Goal: Information Seeking & Learning: Learn about a topic

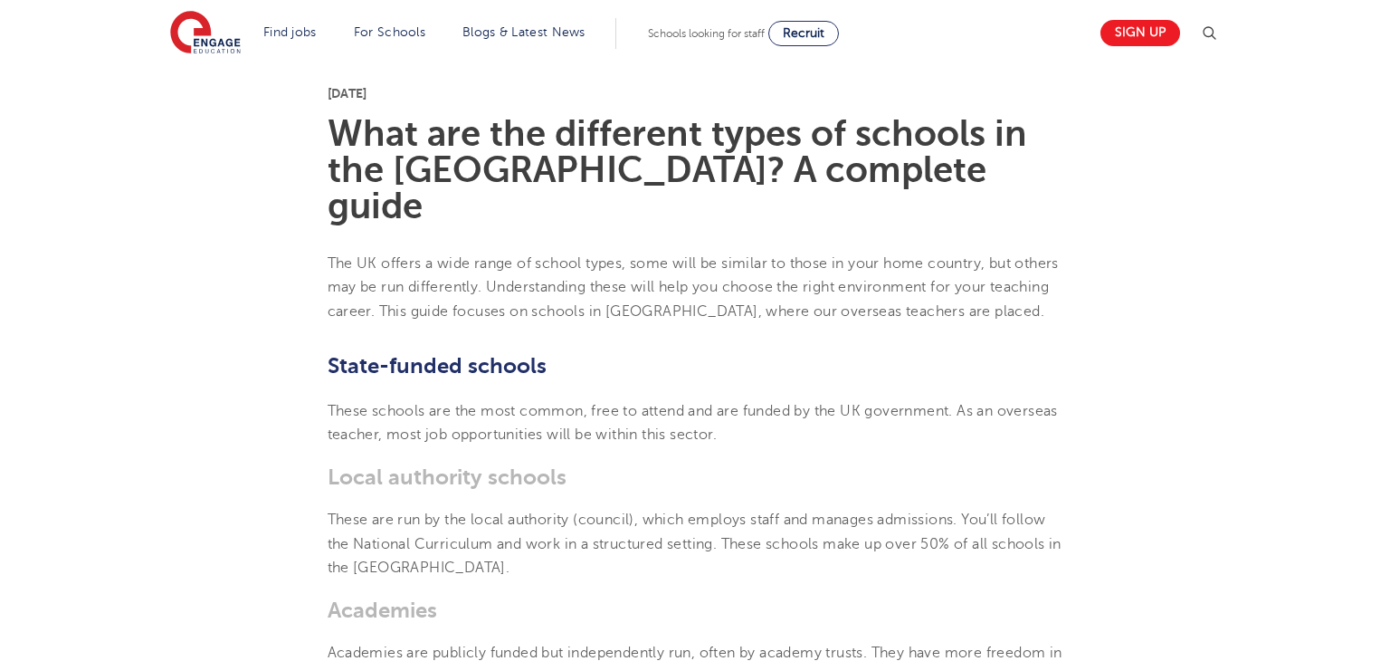
scroll to position [463, 0]
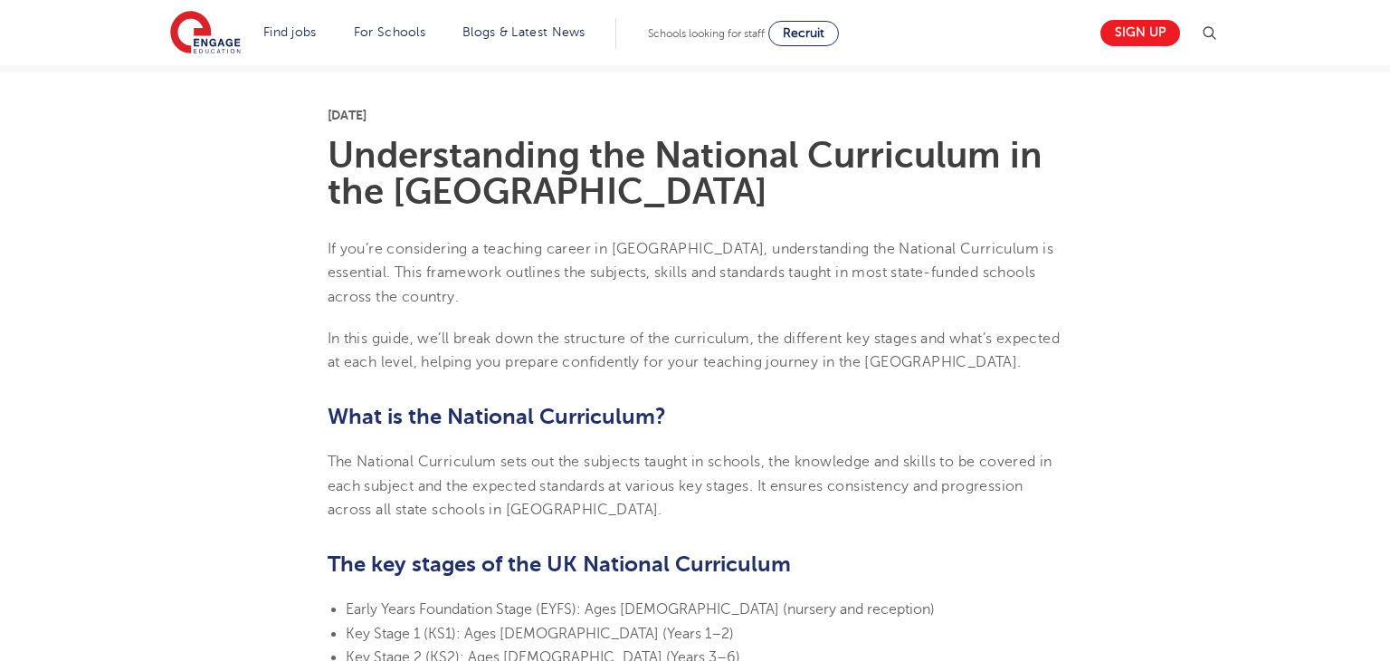
scroll to position [427, 0]
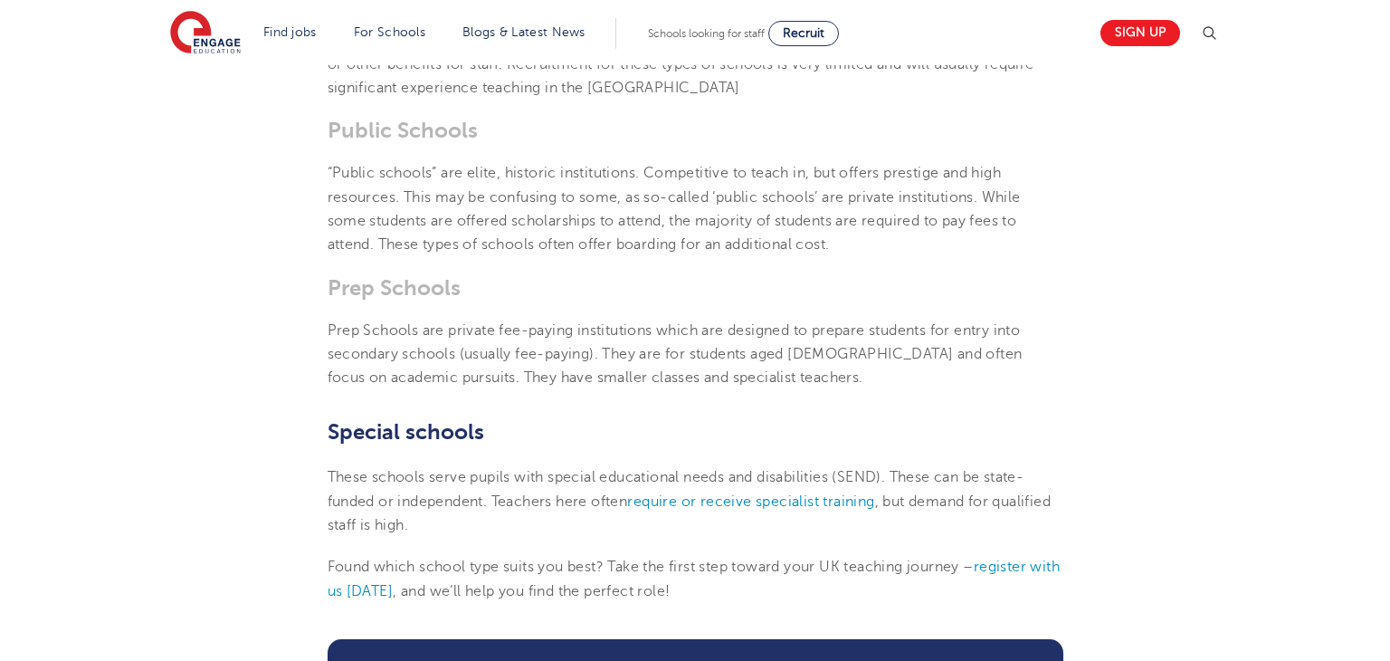
scroll to position [1560, 0]
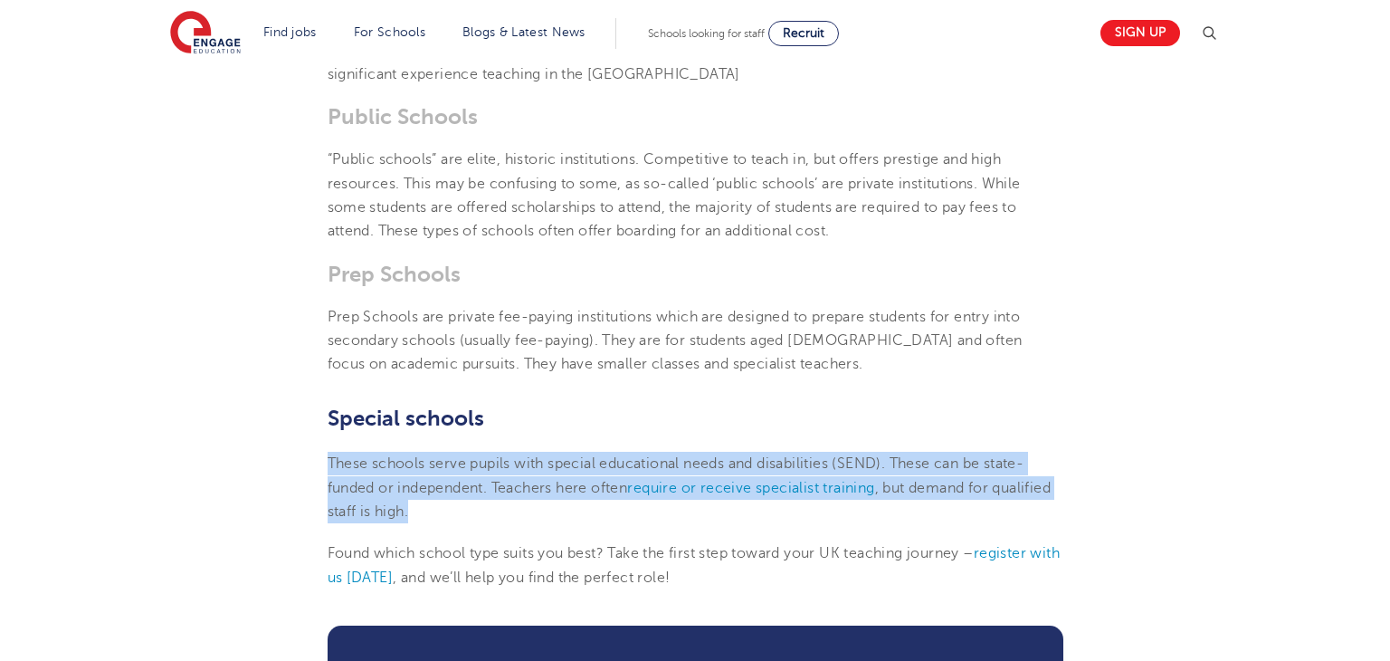
drag, startPoint x: 317, startPoint y: 401, endPoint x: 542, endPoint y: 459, distance: 232.7
copy p "These schools serve pupils with special educational needs and disabilities (SEN…"
drag, startPoint x: 516, startPoint y: 460, endPoint x: 634, endPoint y: 307, distance: 193.0
click at [513, 457] on p "These schools serve pupils with special educational needs and disabilities (SEN…" at bounding box center [696, 488] width 736 height 72
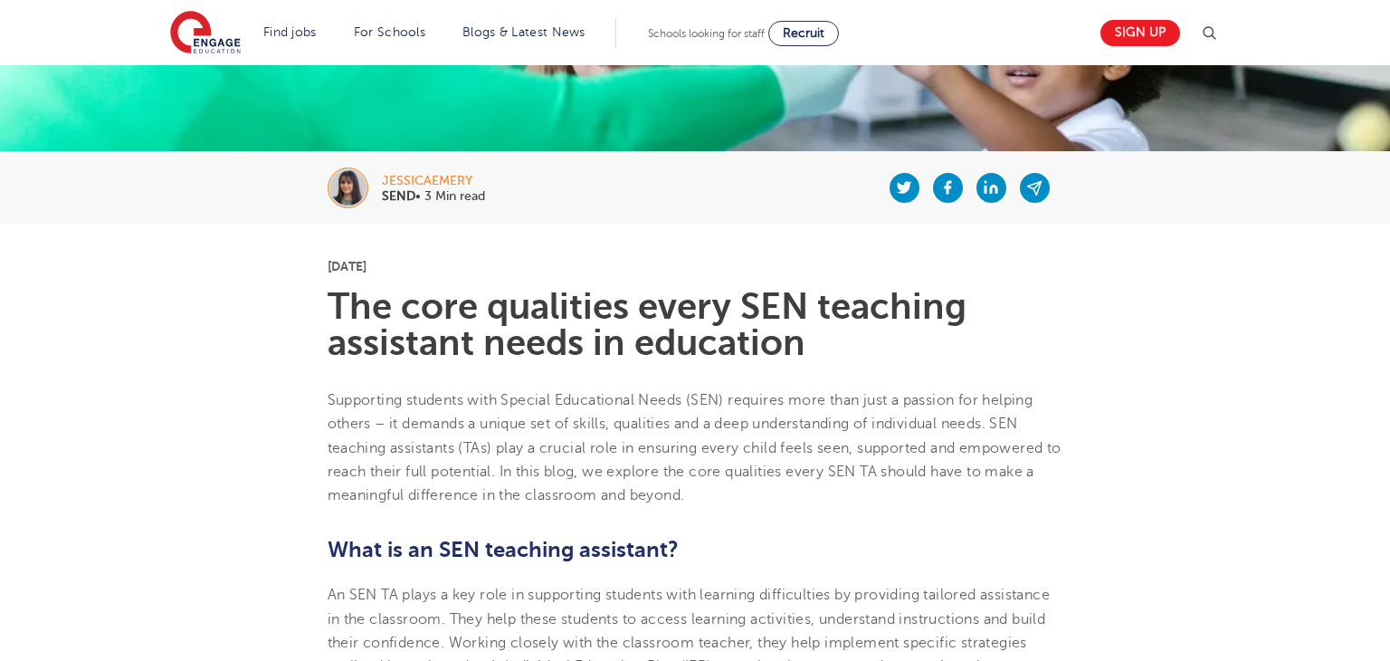
scroll to position [277, 0]
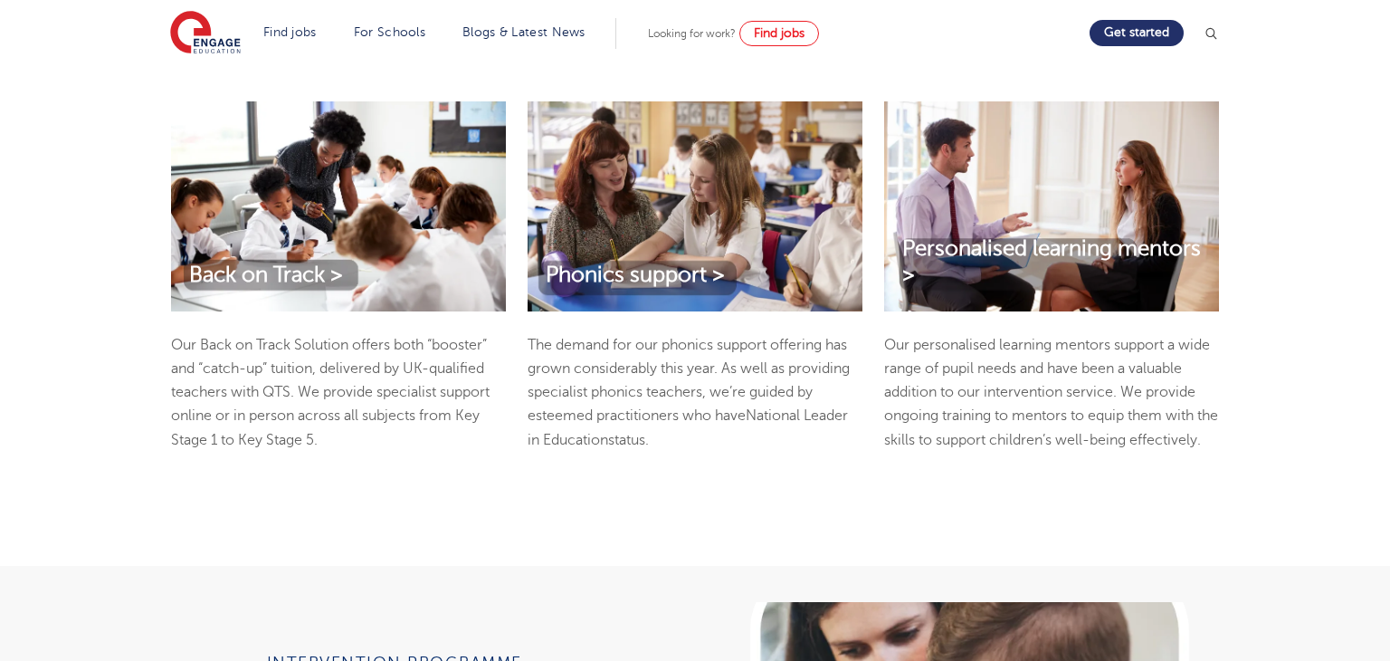
scroll to position [987, 0]
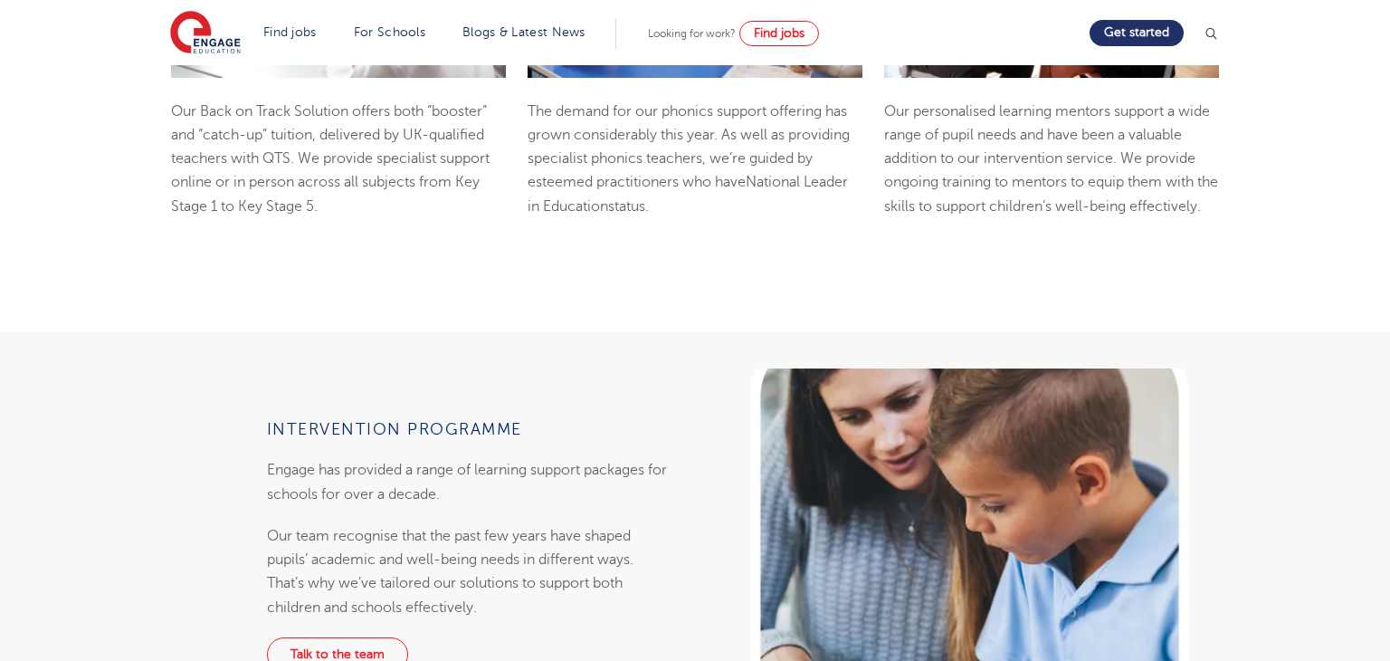
click at [1216, 26] on img at bounding box center [1211, 33] width 18 height 18
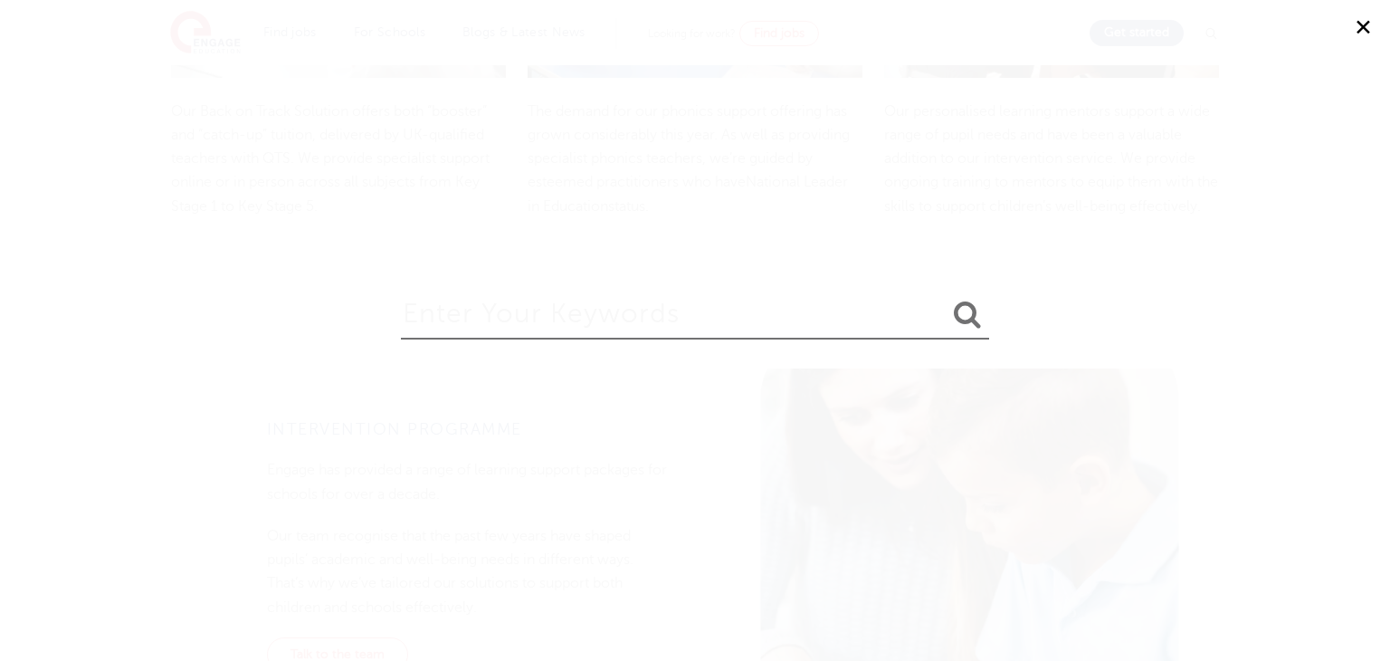
click at [501, 324] on input "search" at bounding box center [695, 310] width 588 height 59
type input "s"
type input "school year groups"
click at [946, 299] on button "submit" at bounding box center [967, 315] width 43 height 33
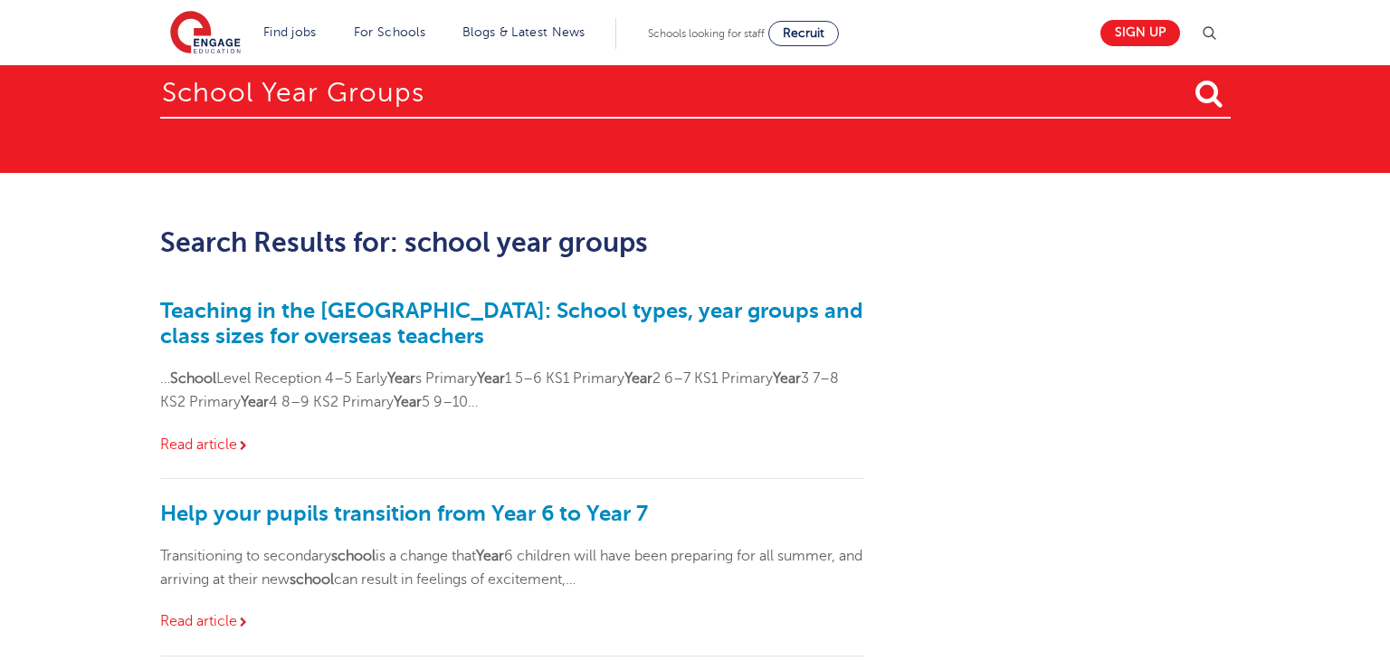
scroll to position [47, 0]
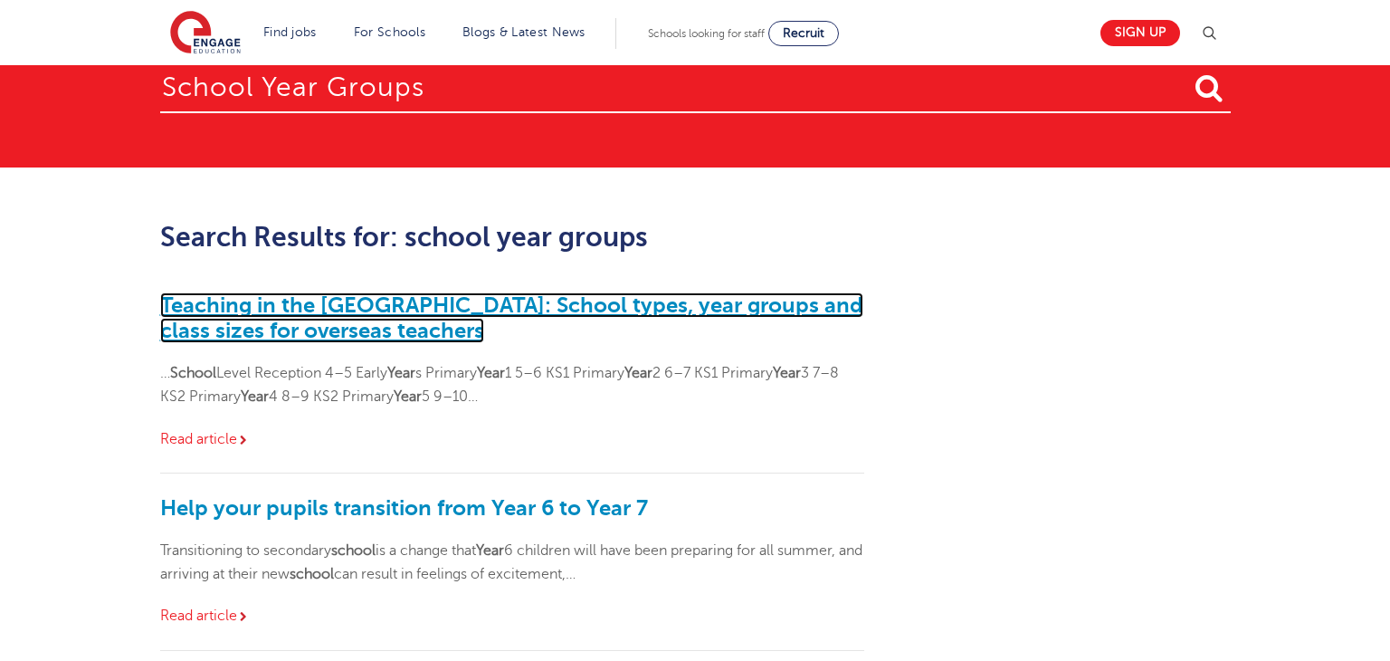
click at [671, 315] on link "Teaching in the [GEOGRAPHIC_DATA]: School types, year groups and class sizes fo…" at bounding box center [511, 317] width 703 height 51
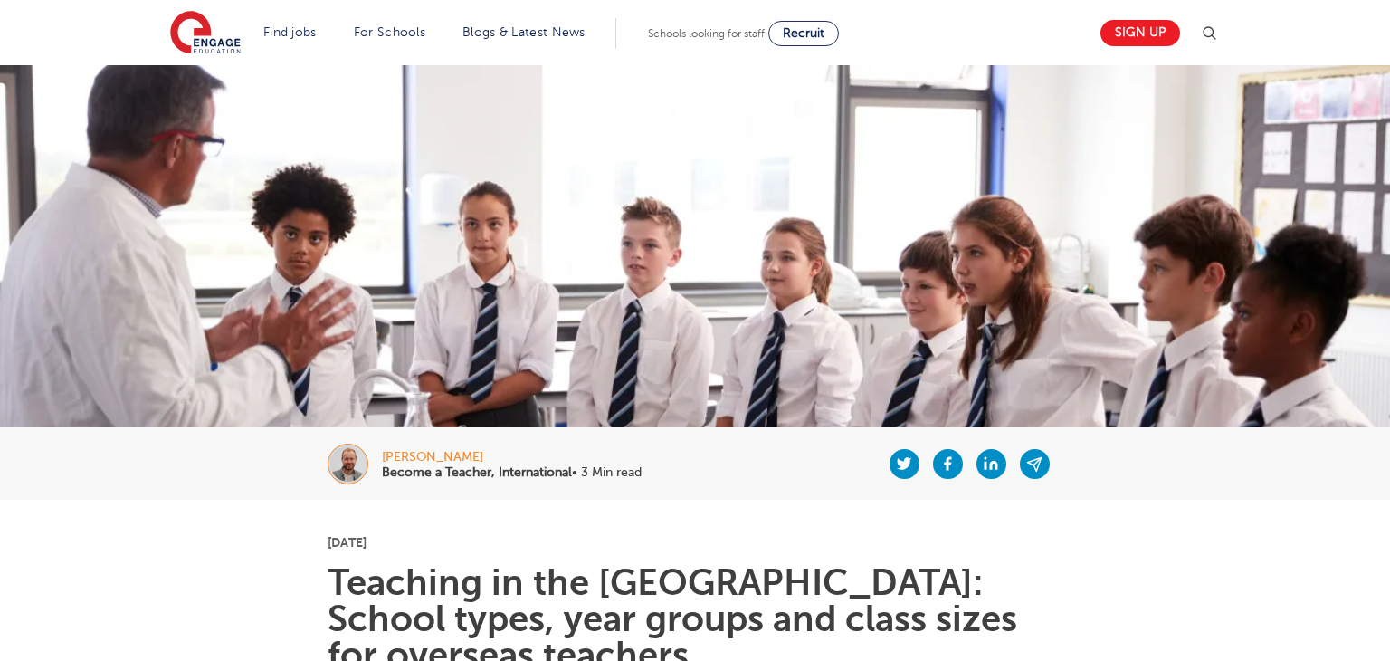
click at [686, 294] on img at bounding box center [695, 287] width 1390 height 445
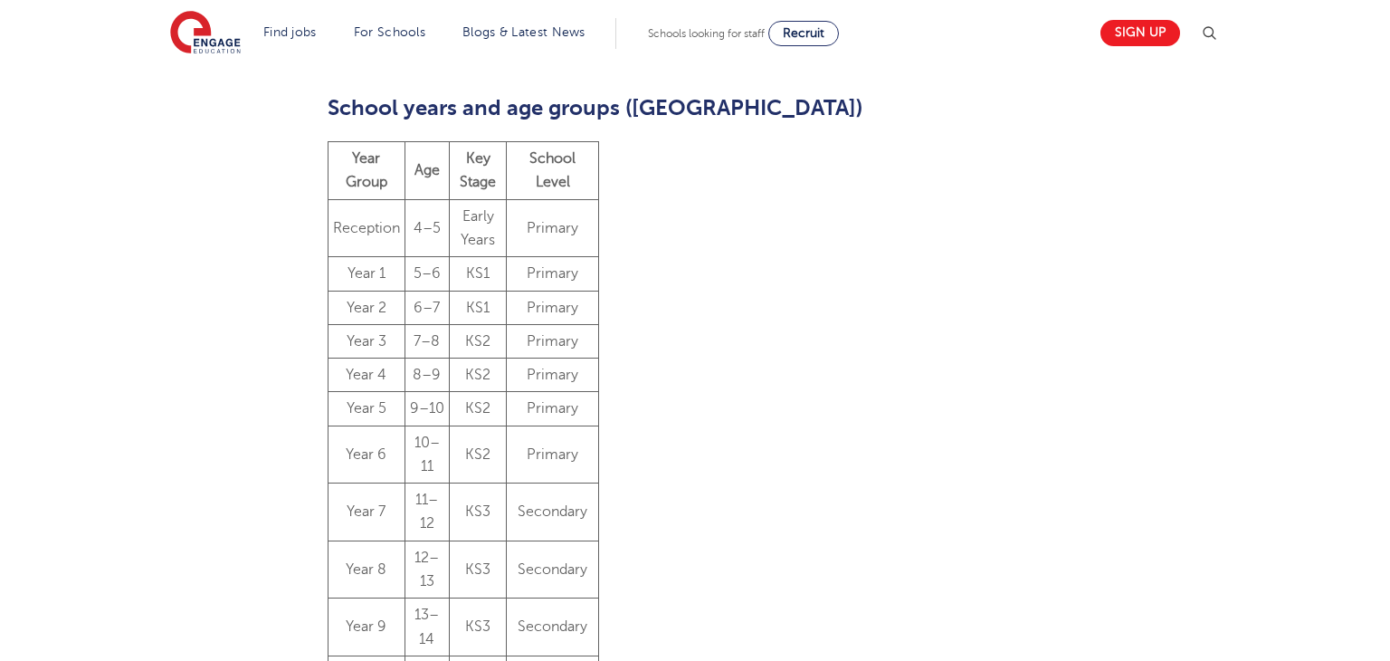
scroll to position [1144, 0]
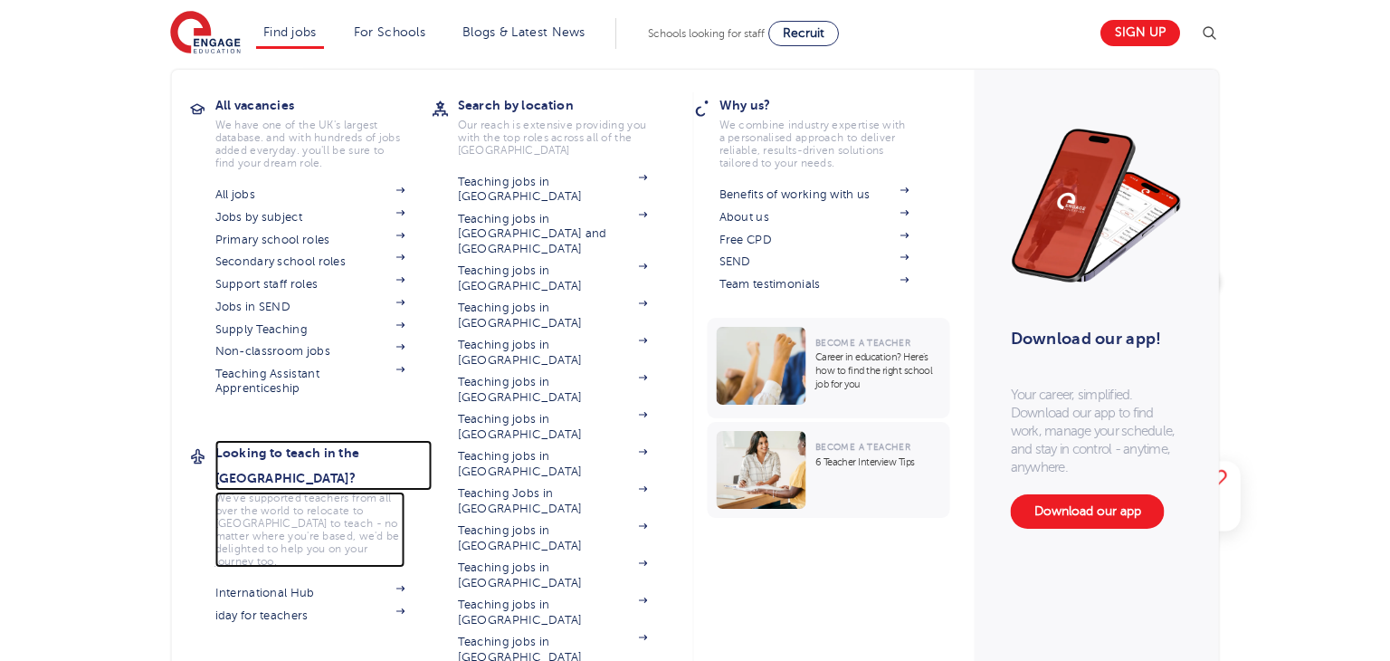
click at [276, 457] on h3 "Looking to teach in the [GEOGRAPHIC_DATA]?" at bounding box center [323, 465] width 217 height 51
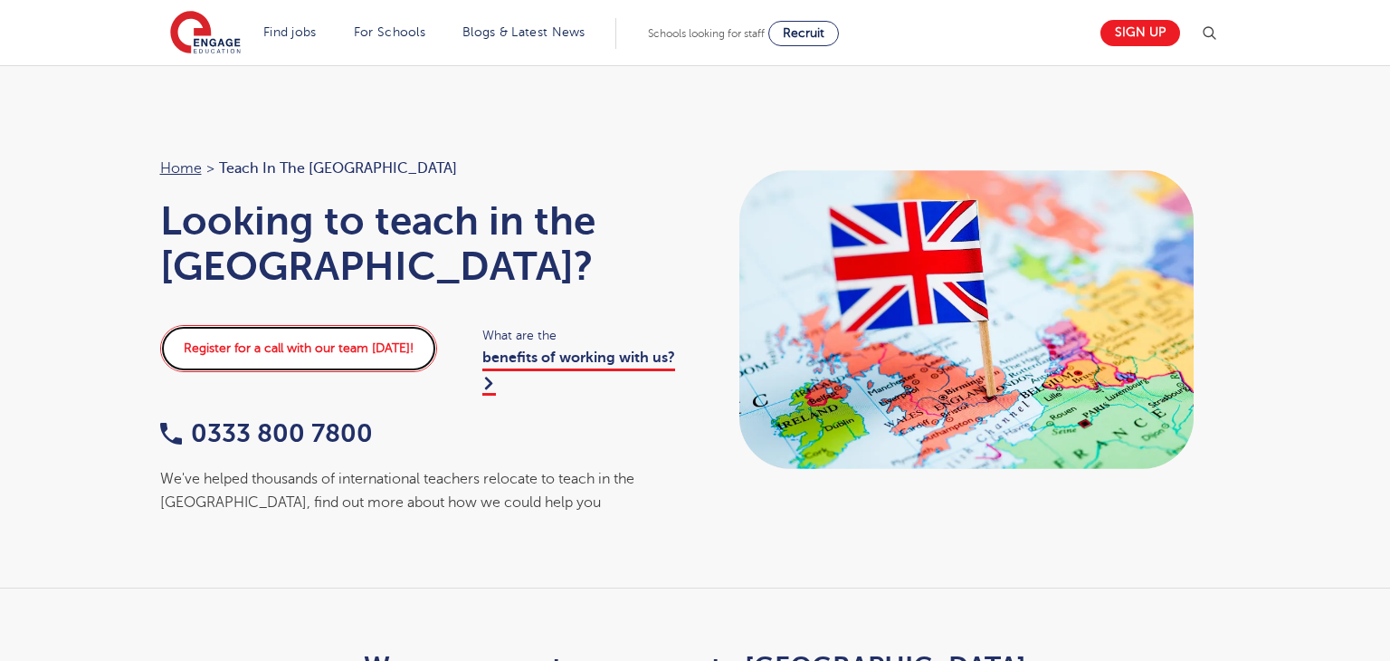
click at [308, 325] on link "Register for a call with our team [DATE]!" at bounding box center [298, 348] width 277 height 47
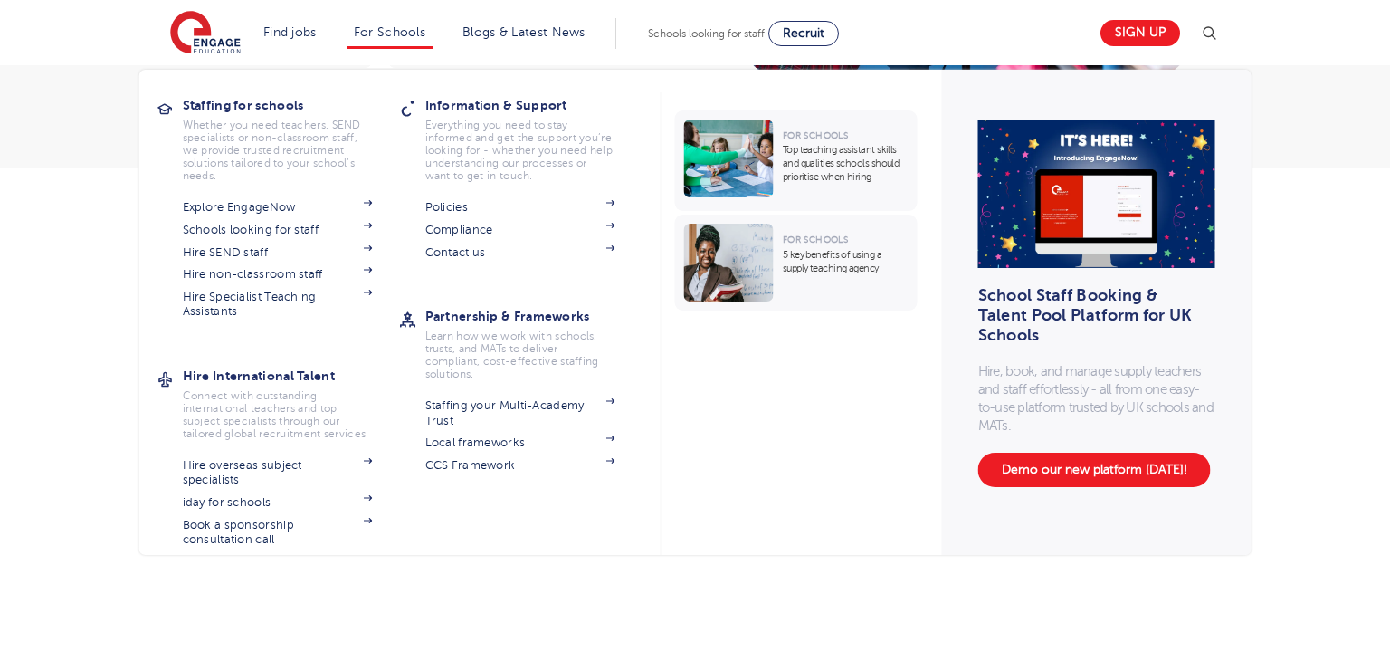
scroll to position [1082, 0]
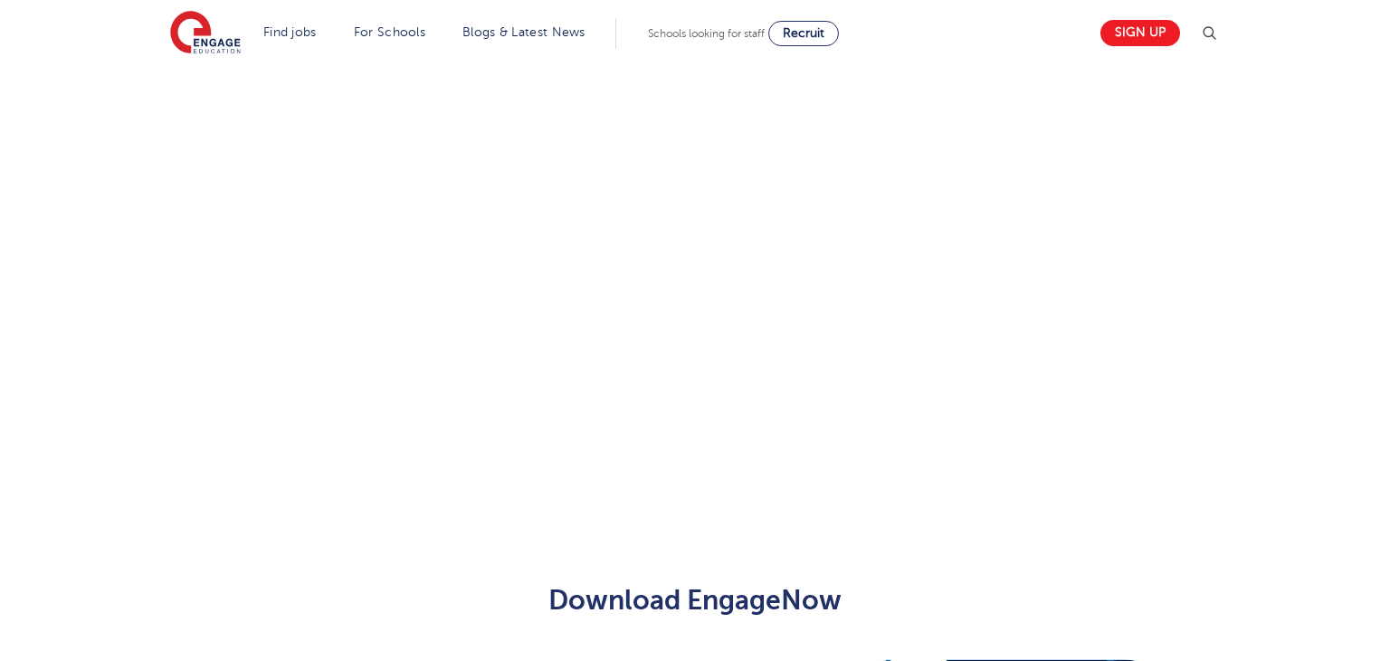
click at [534, 576] on div "Download EngageNow" at bounding box center [695, 600] width 915 height 85
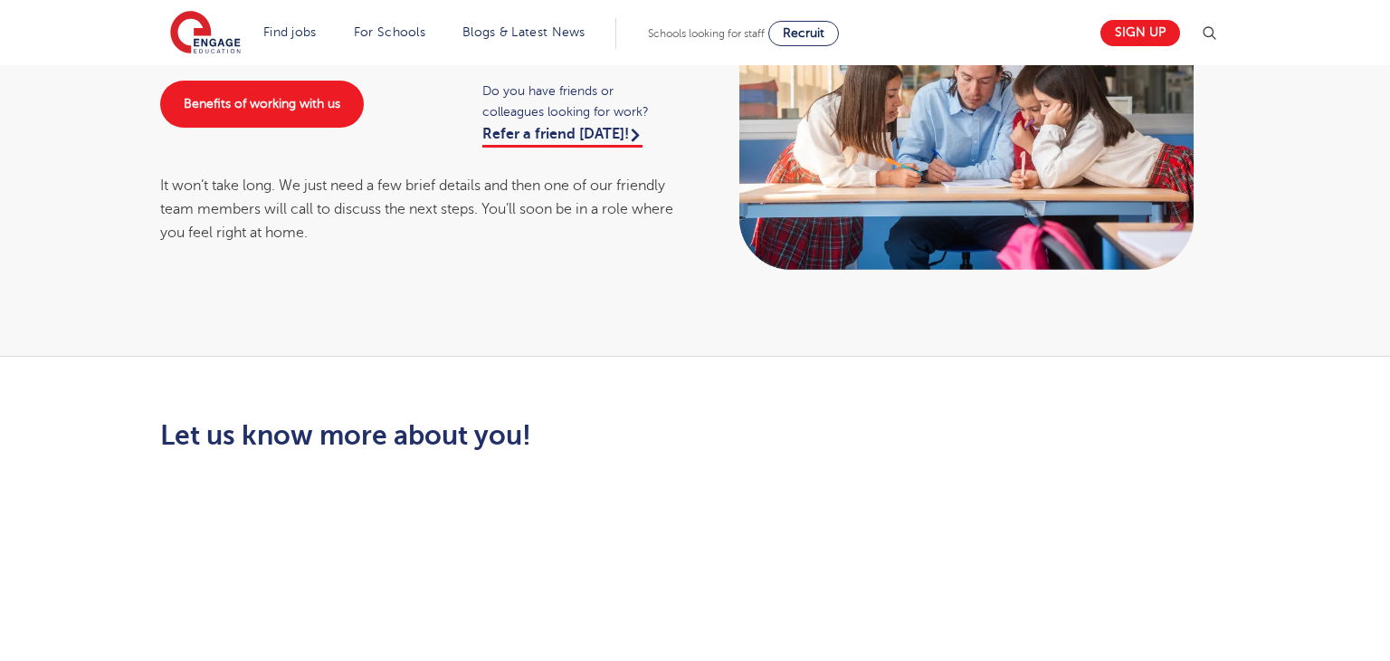
scroll to position [0, 0]
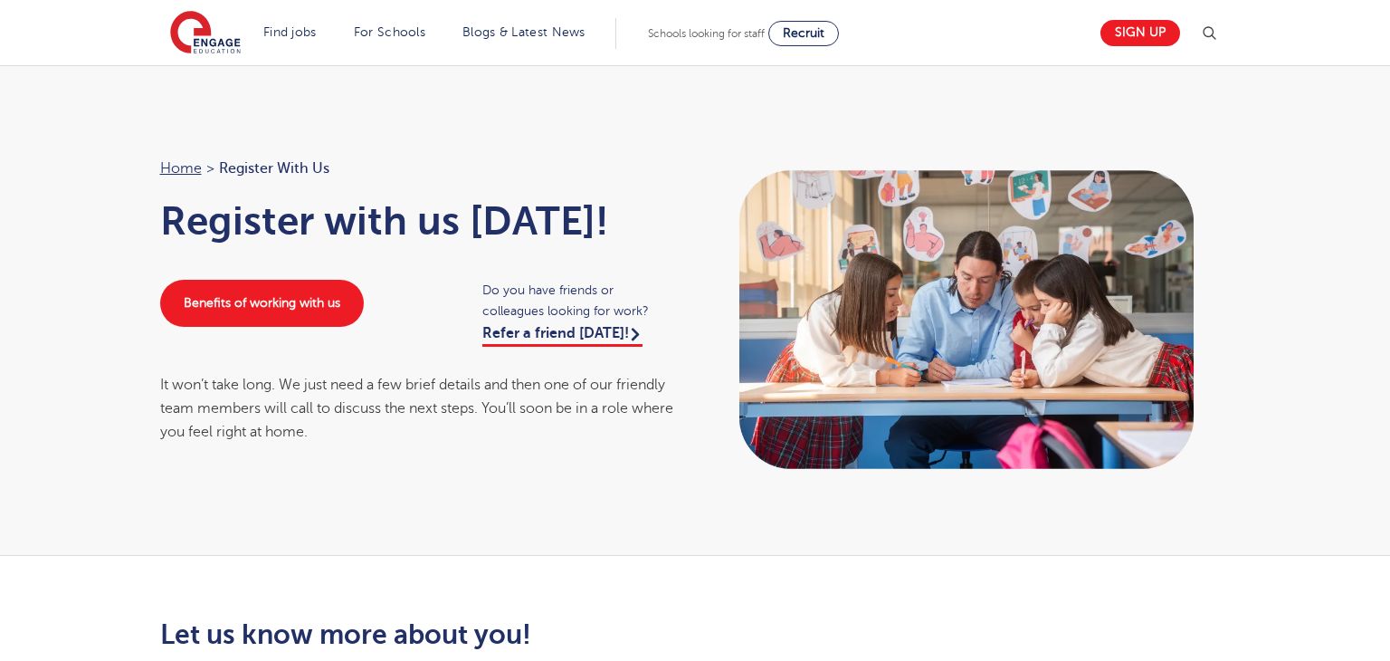
click at [540, 521] on div "Home > Register with us Register with us today! Benefits of working with us Do …" at bounding box center [695, 310] width 1390 height 491
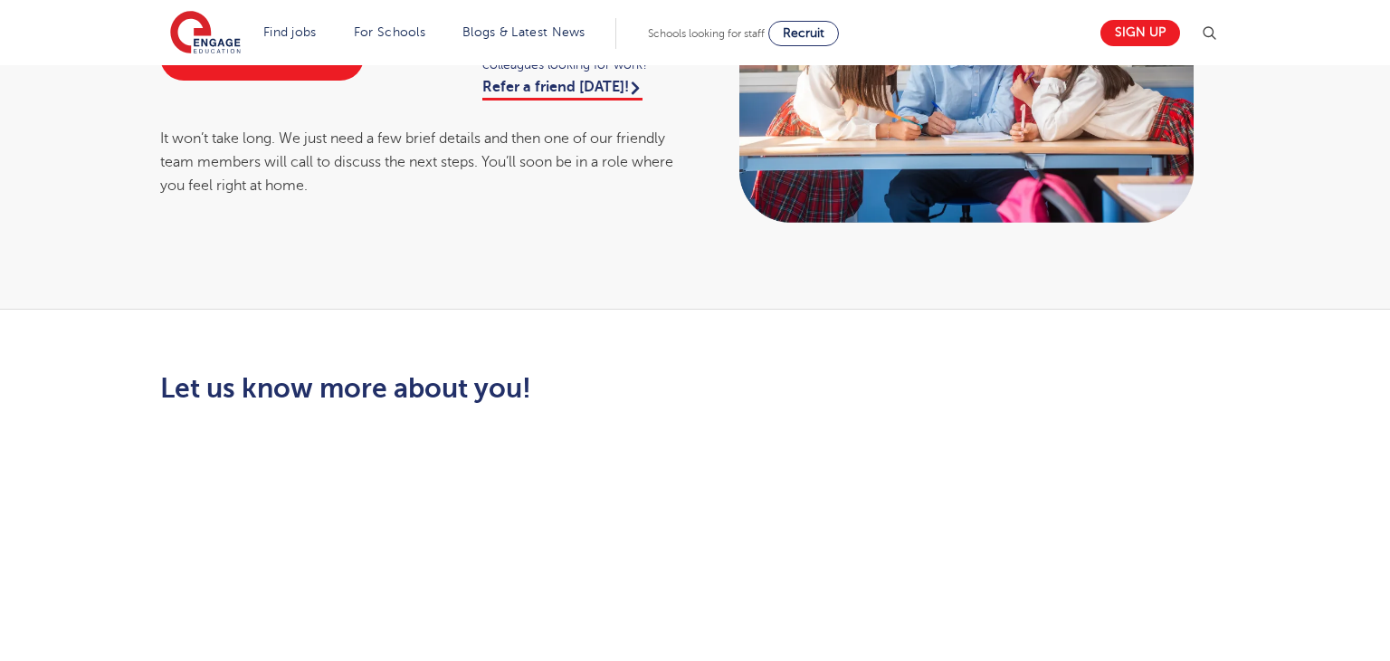
scroll to position [259, 0]
